Goal: Transaction & Acquisition: Book appointment/travel/reservation

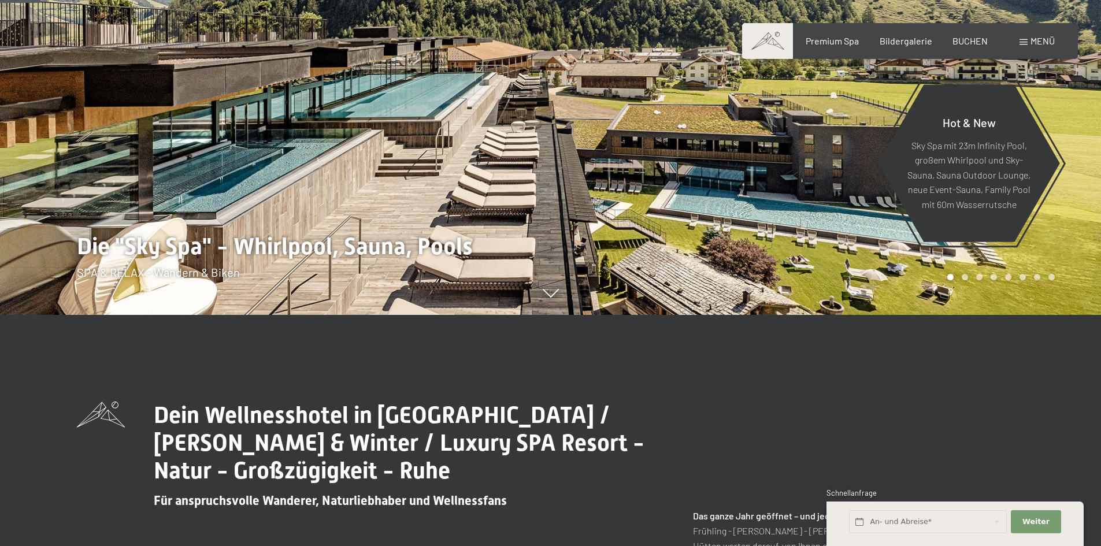
scroll to position [520, 0]
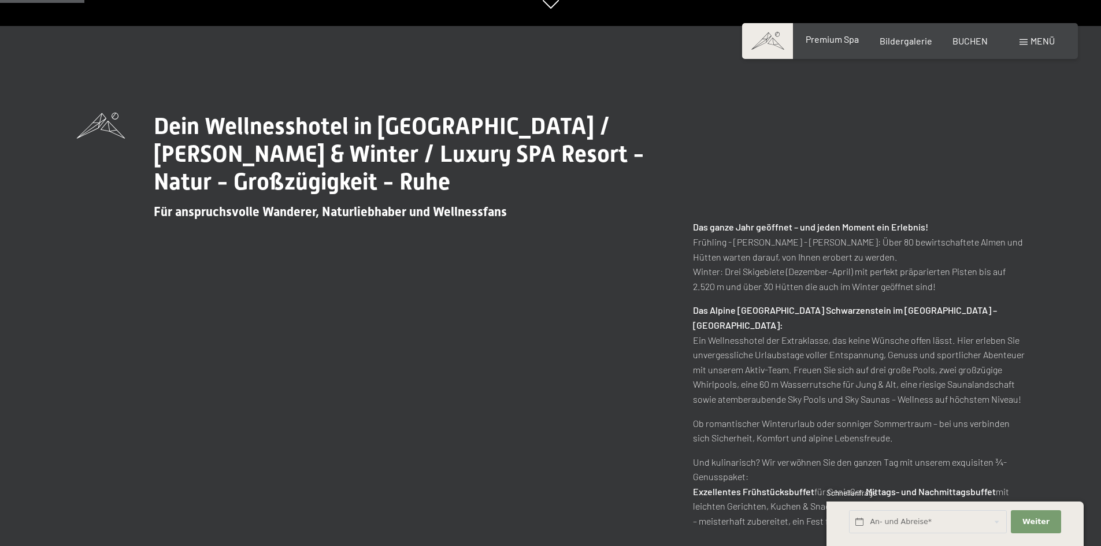
click at [839, 44] on div "Premium Spa" at bounding box center [832, 39] width 53 height 13
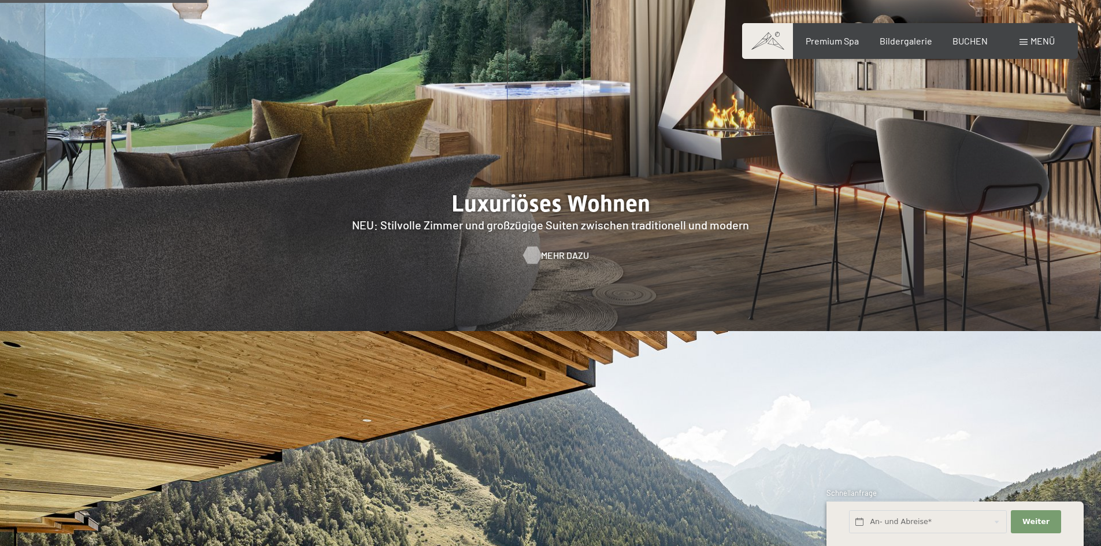
scroll to position [1271, 0]
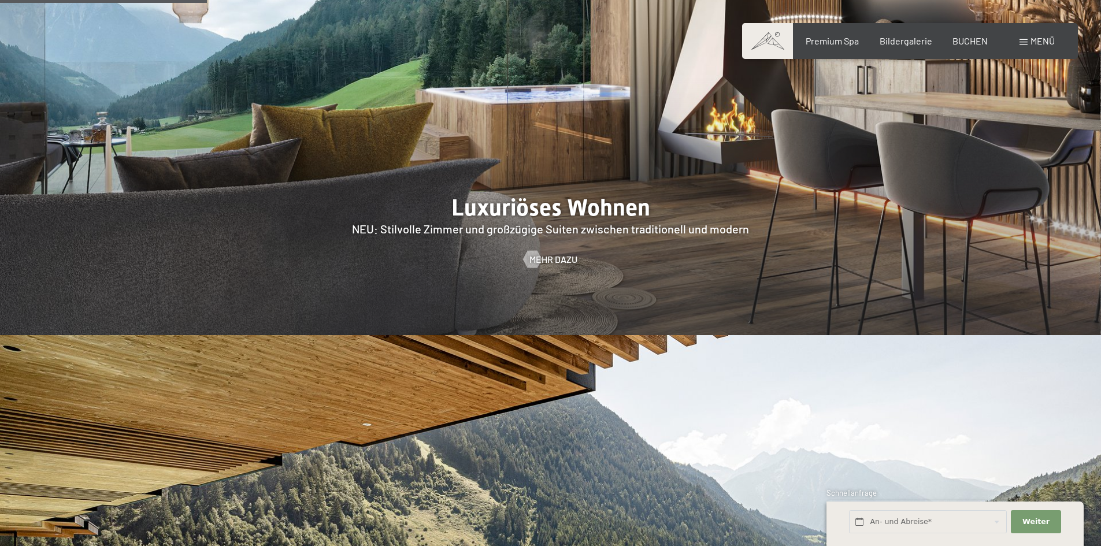
click at [567, 154] on div at bounding box center [550, 100] width 1101 height 472
click at [551, 253] on span "Mehr dazu" at bounding box center [565, 259] width 48 height 13
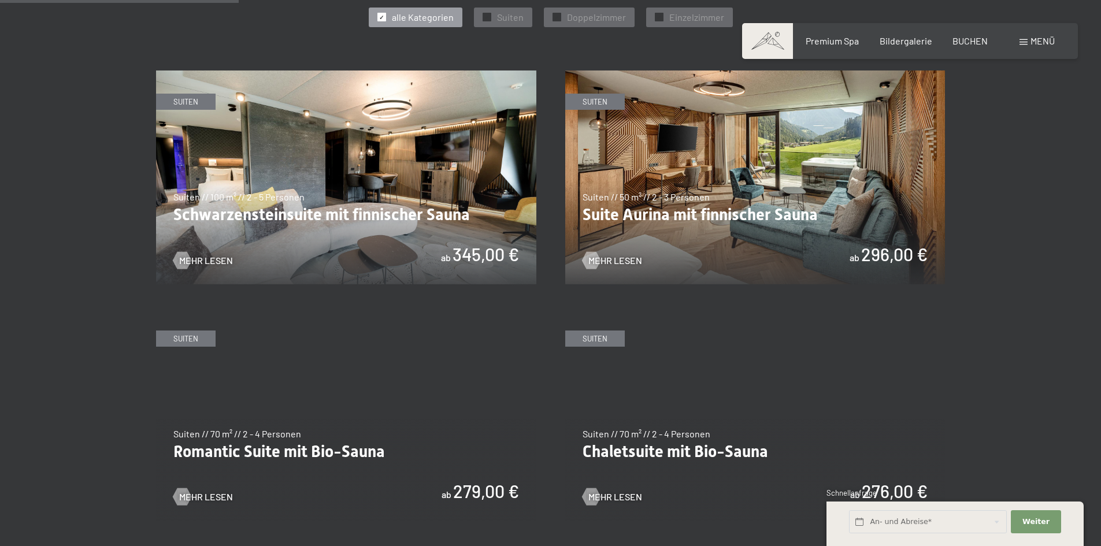
scroll to position [693, 0]
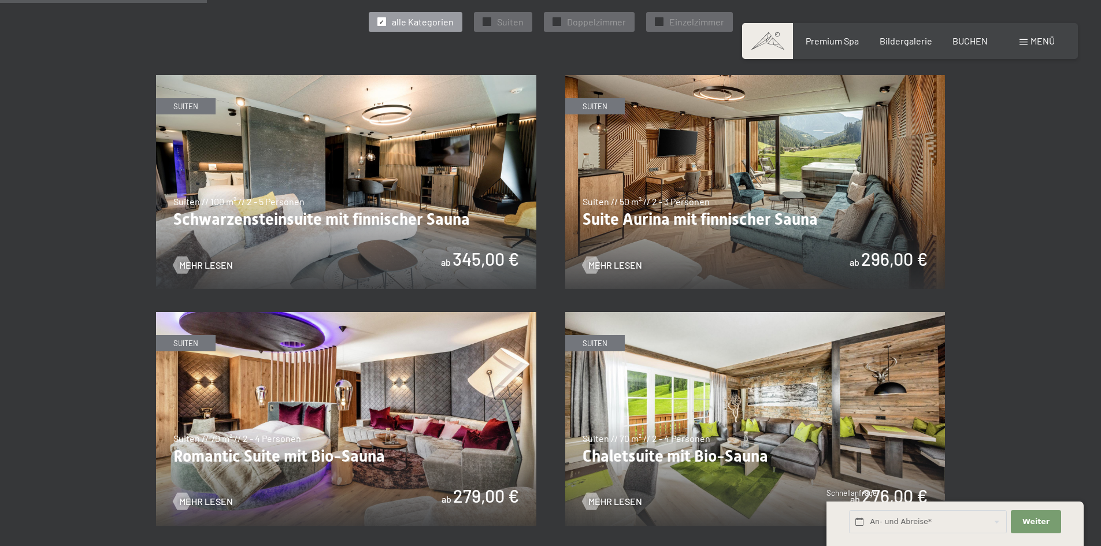
click at [689, 203] on img at bounding box center [755, 182] width 380 height 214
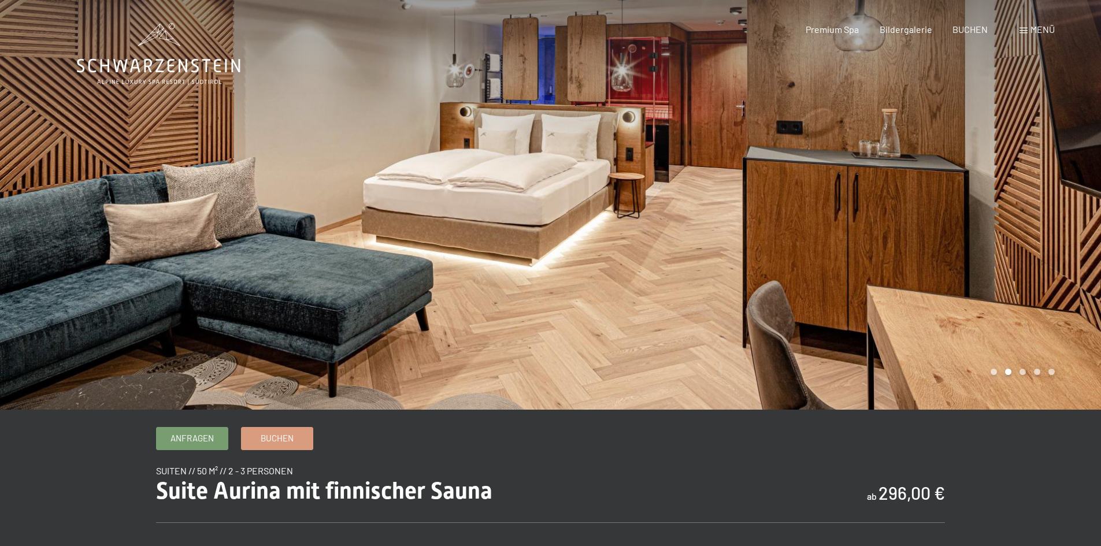
click at [962, 173] on div at bounding box center [826, 205] width 551 height 410
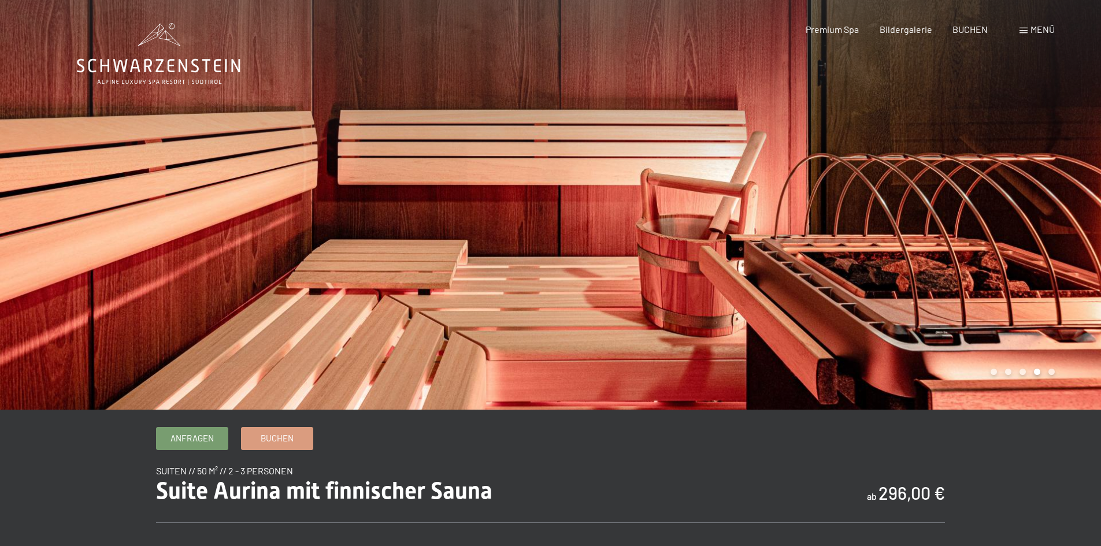
click at [962, 173] on div at bounding box center [826, 205] width 551 height 410
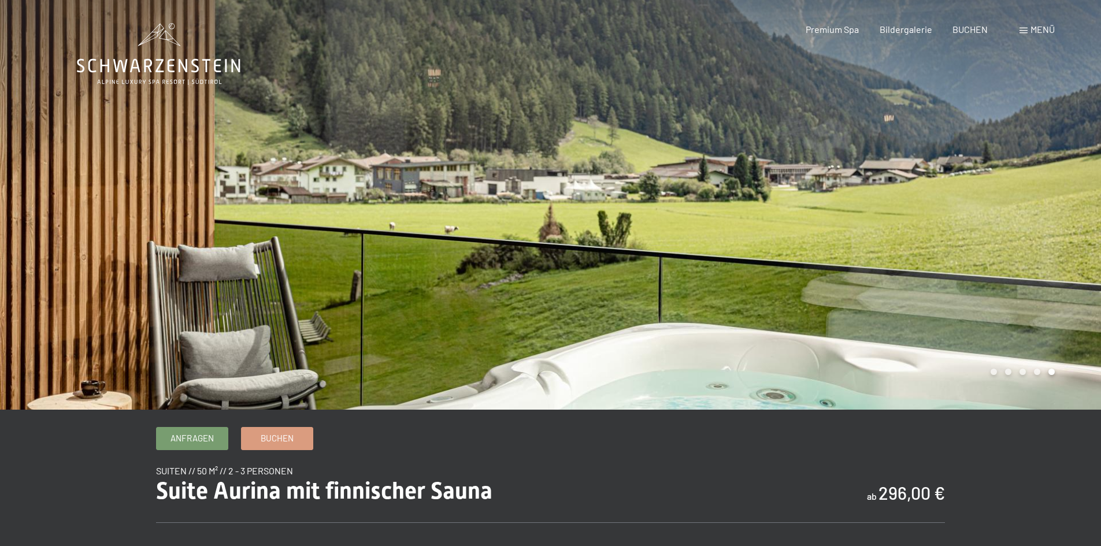
click at [962, 173] on div at bounding box center [826, 205] width 551 height 410
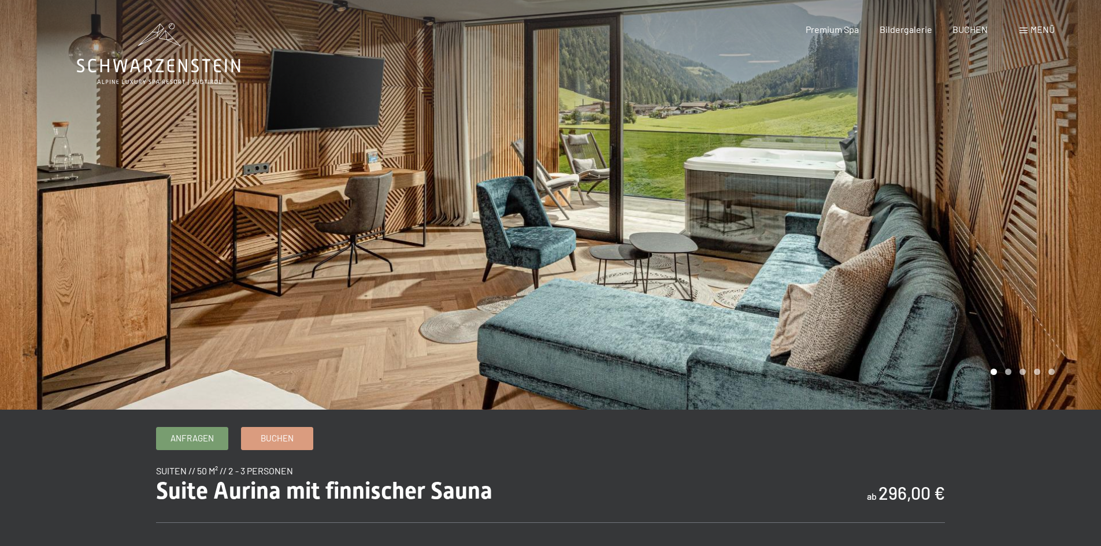
click at [962, 173] on div at bounding box center [826, 205] width 551 height 410
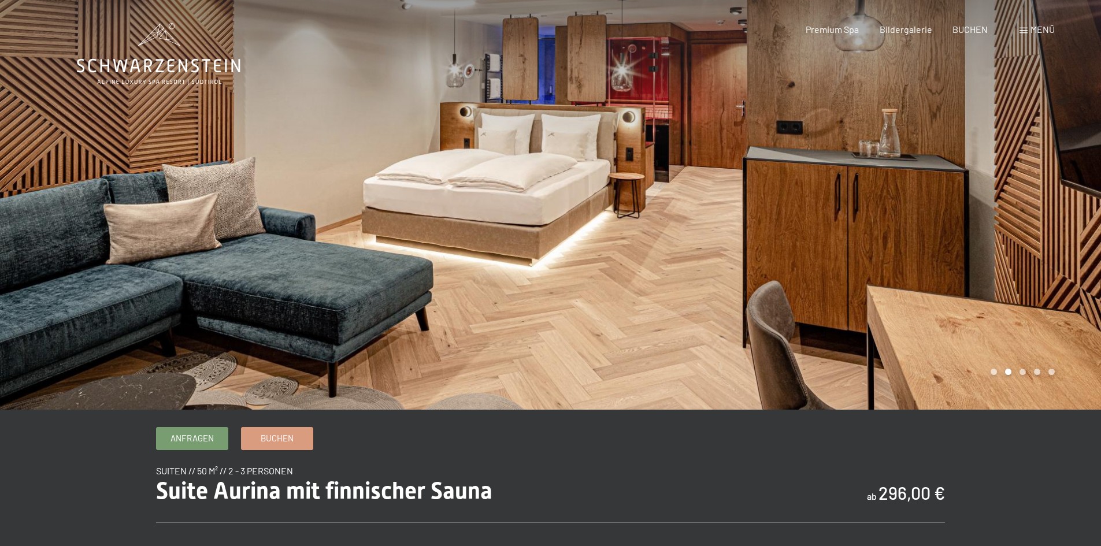
click at [962, 173] on div at bounding box center [826, 205] width 551 height 410
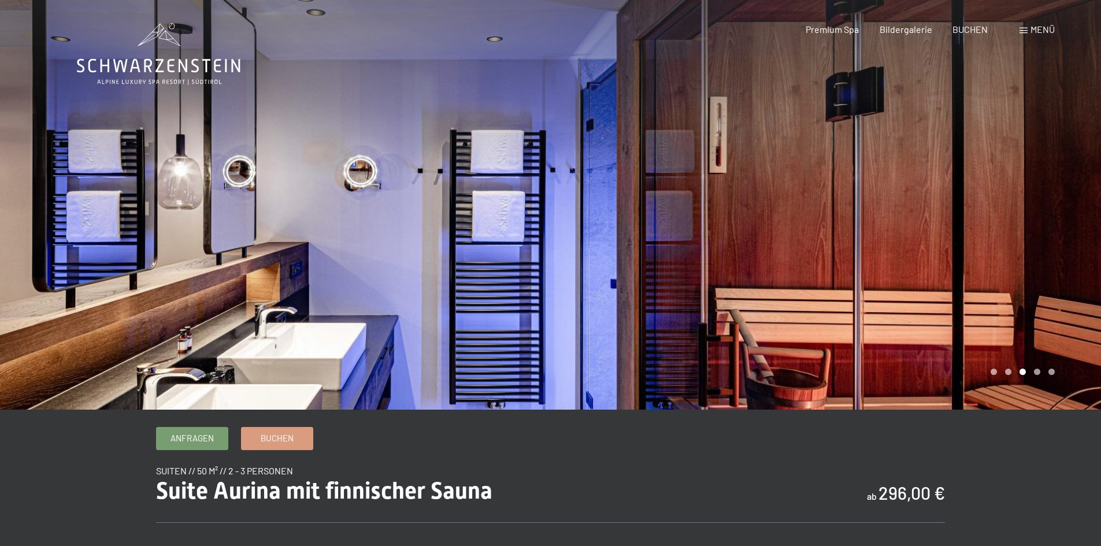
click at [962, 173] on div at bounding box center [826, 205] width 551 height 410
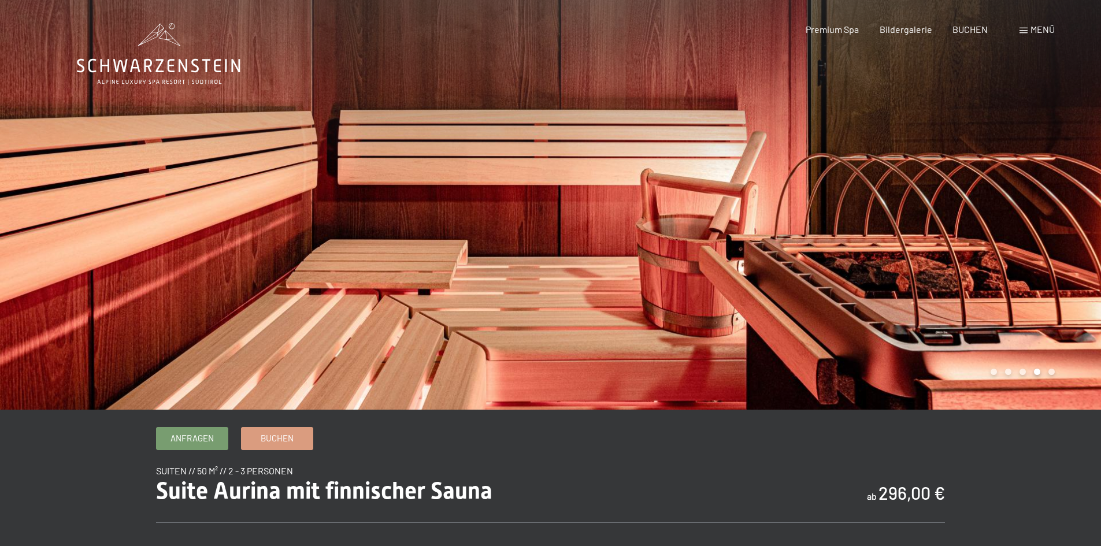
click at [962, 173] on div at bounding box center [826, 205] width 551 height 410
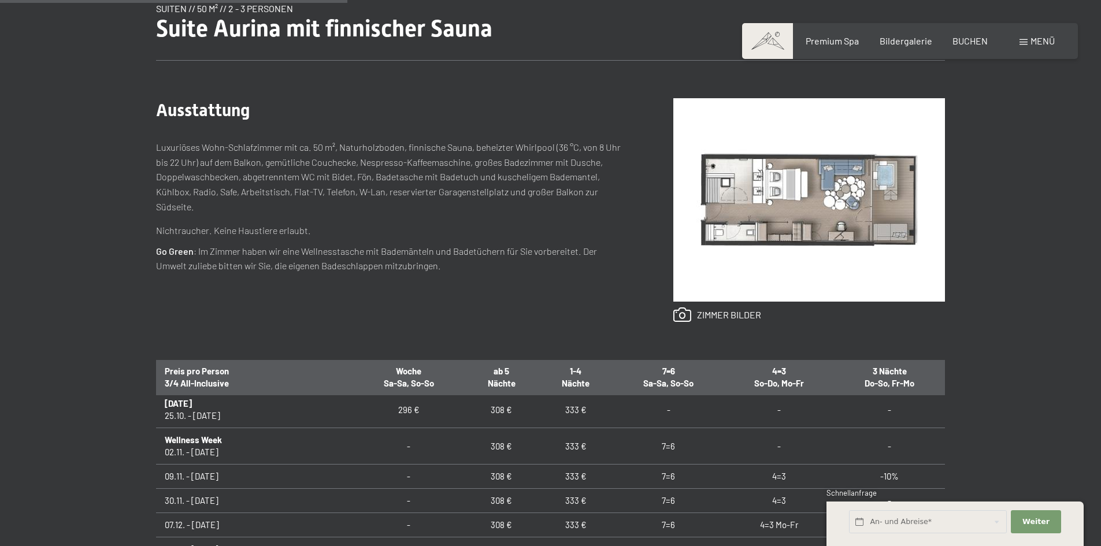
scroll to position [58, 0]
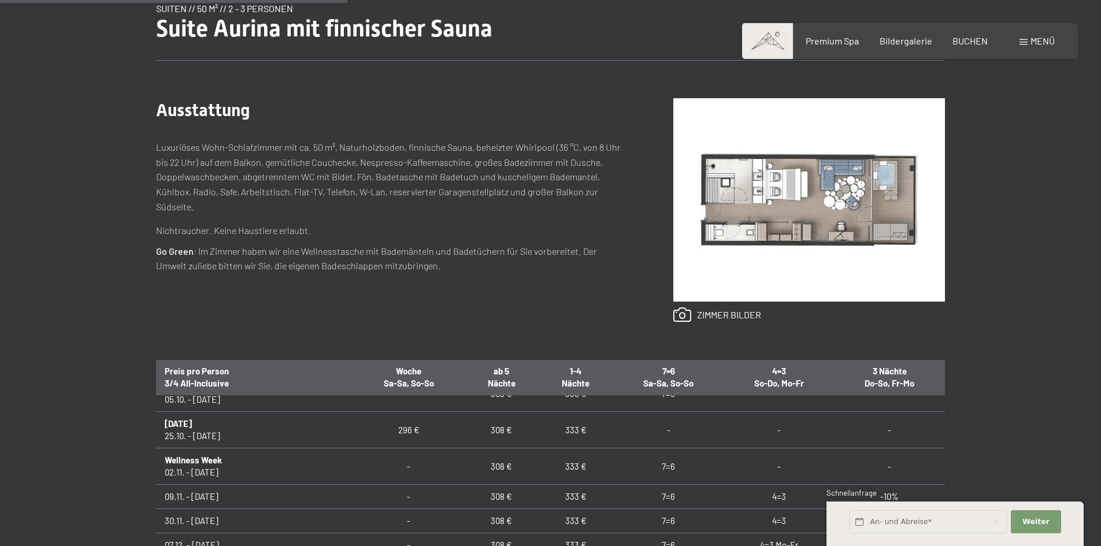
click at [228, 495] on td "09.11. - [DATE]" at bounding box center [254, 497] width 197 height 24
